Goal: Find specific page/section: Locate a particular part of the current website

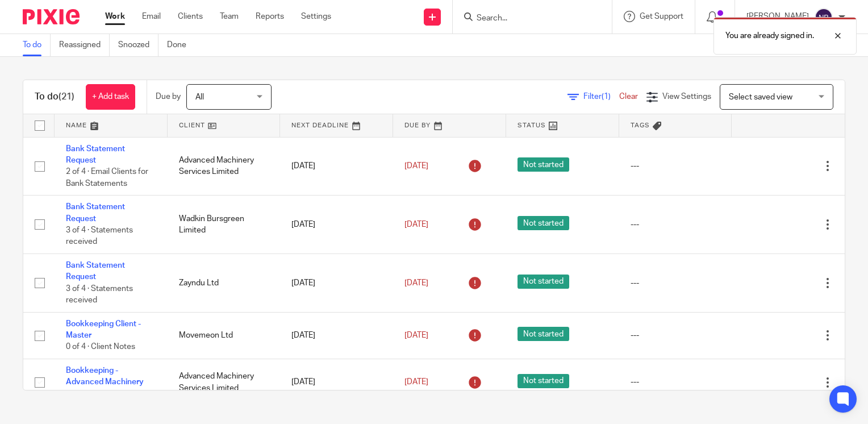
click at [554, 18] on div "You are already signed in." at bounding box center [645, 32] width 423 height 43
click at [555, 11] on div "You are already signed in." at bounding box center [645, 32] width 423 height 43
click at [842, 33] on div at bounding box center [829, 36] width 31 height 14
click at [550, 17] on input "Search" at bounding box center [526, 19] width 102 height 10
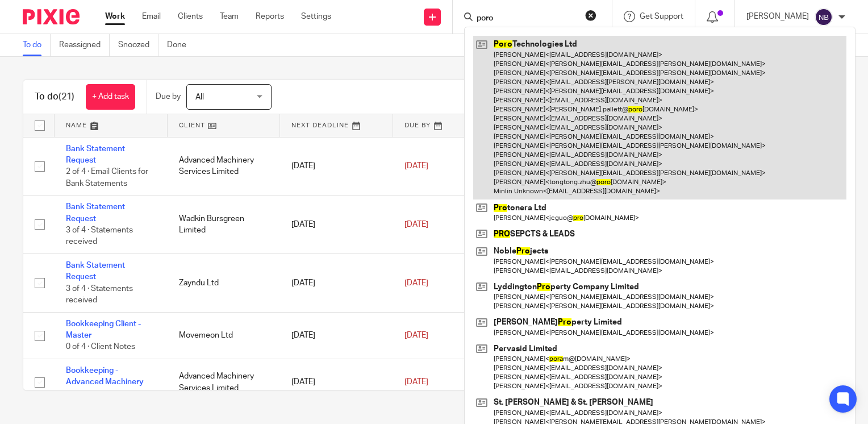
type input "poro"
click at [543, 43] on link at bounding box center [659, 117] width 373 height 163
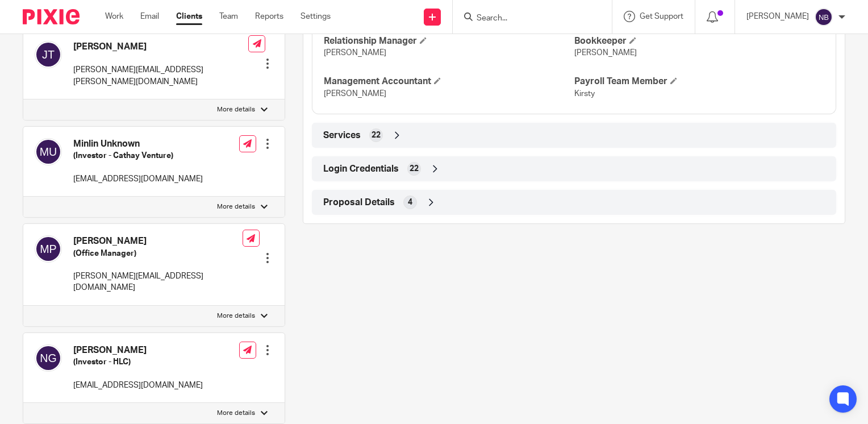
scroll to position [966, 0]
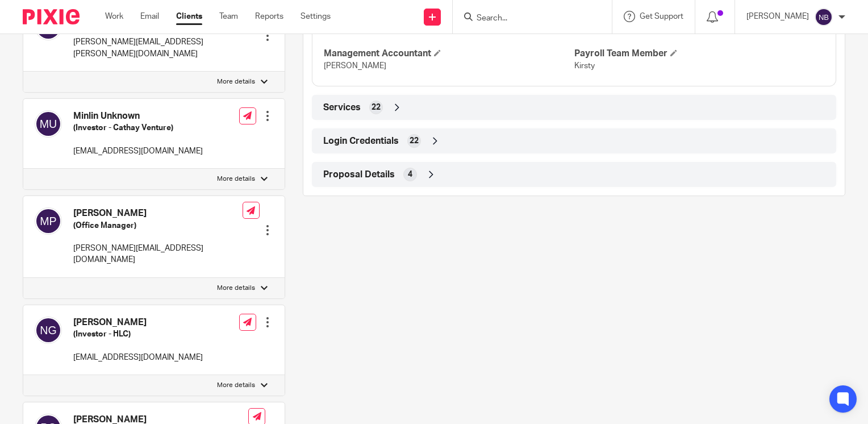
click at [433, 147] on icon at bounding box center [434, 140] width 11 height 11
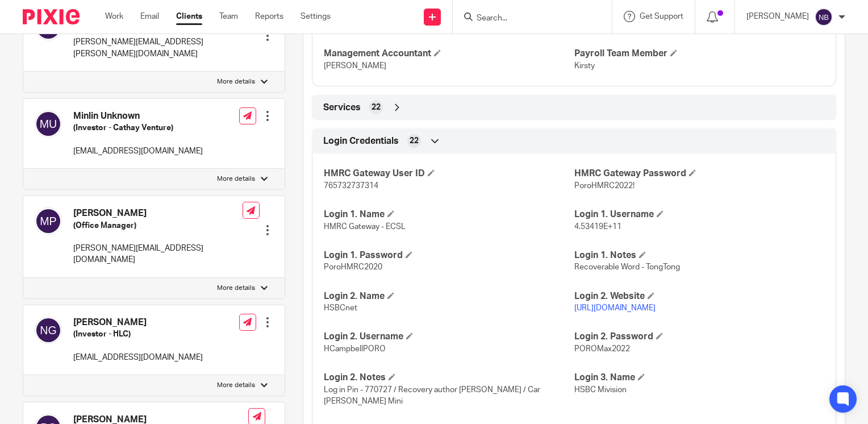
drag, startPoint x: 665, startPoint y: 321, endPoint x: 569, endPoint y: 323, distance: 95.5
click at [574, 314] on p "https://www.hsbcnet.com/" at bounding box center [699, 307] width 250 height 11
copy link "https://www.hsbcnet.com/"
drag, startPoint x: 377, startPoint y: 358, endPoint x: 322, endPoint y: 358, distance: 55.1
click at [324, 354] on p "HCampbellPORO" at bounding box center [449, 348] width 250 height 11
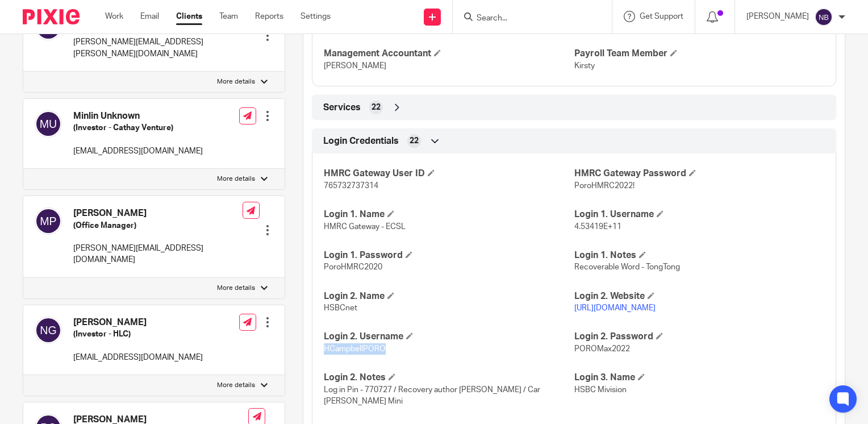
copy span "HCampbellPORO"
